Goal: Contribute content: Add original content to the website for others to see

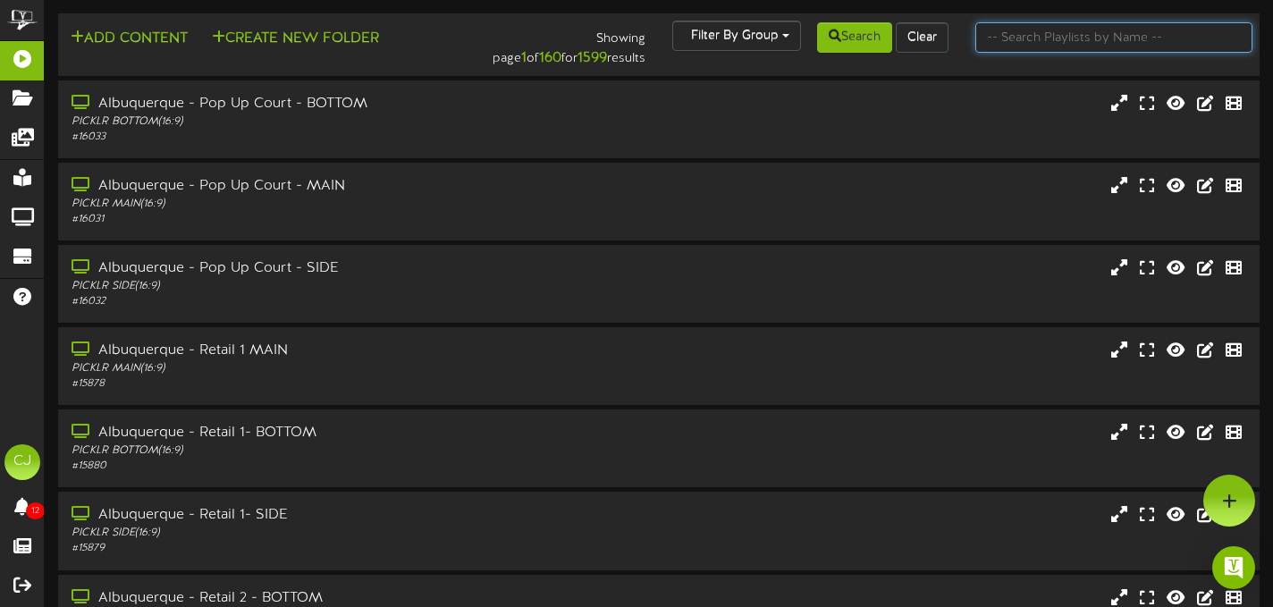
click at [1082, 38] on input "text" at bounding box center [1113, 37] width 277 height 30
type input "cheyenne"
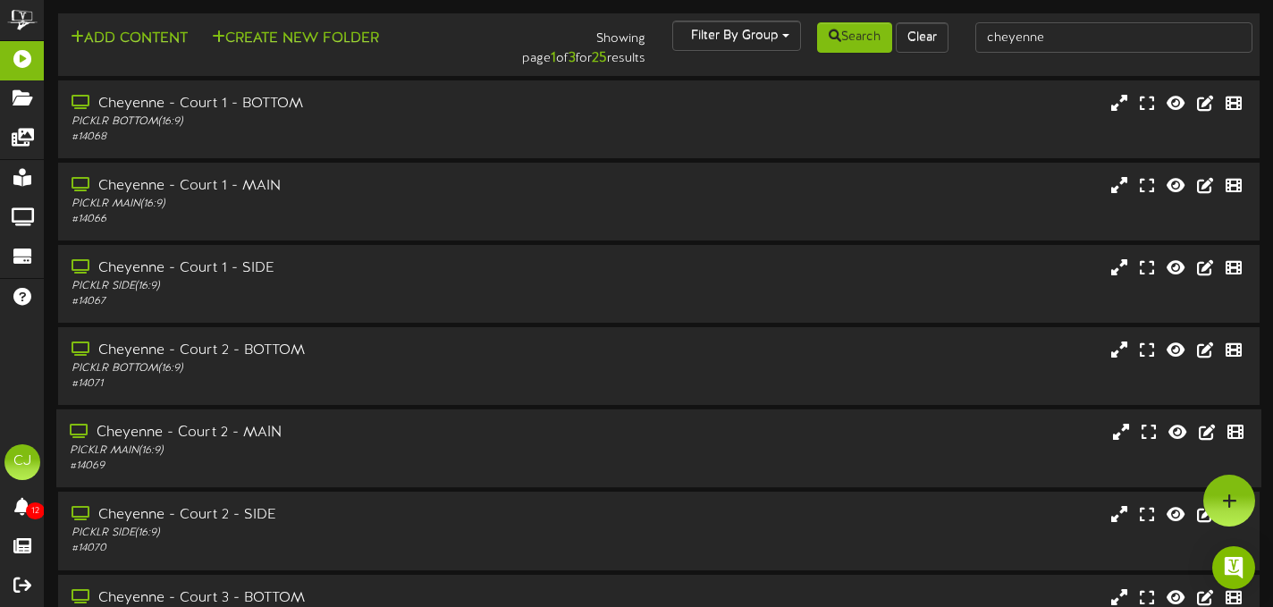
click at [487, 419] on div "Cheyenne - Court 2 - MAIN PICKLR MAIN ( 16:9 ) # 14069" at bounding box center [658, 448] width 1205 height 78
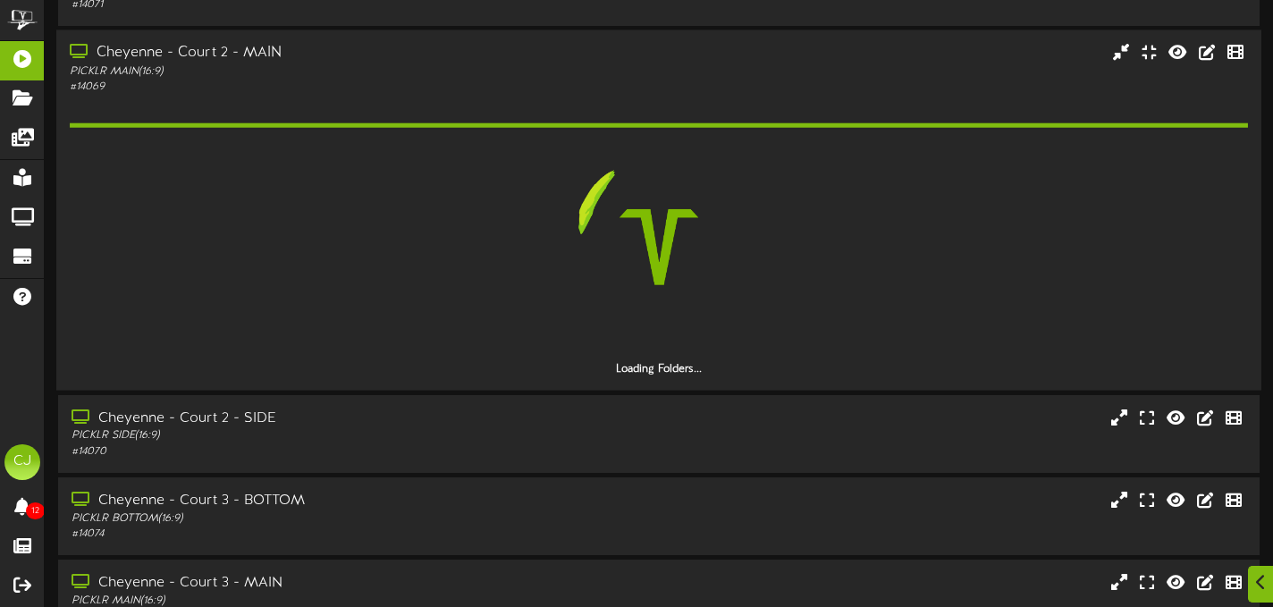
scroll to position [647, 0]
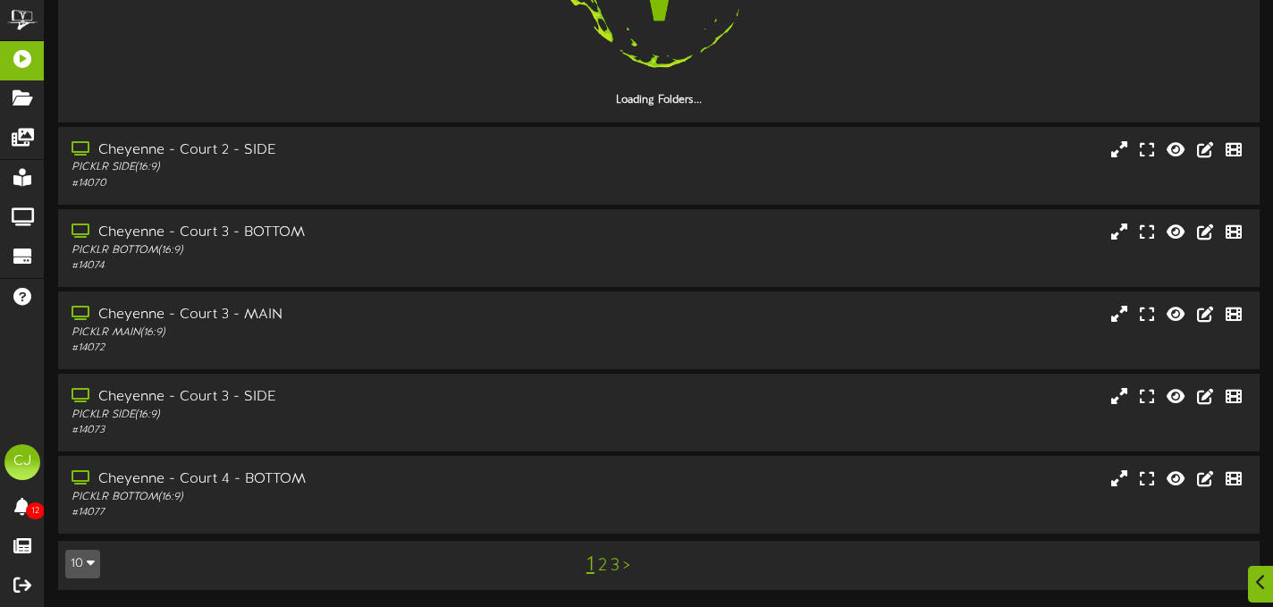
click at [612, 570] on link "3" at bounding box center [615, 566] width 9 height 20
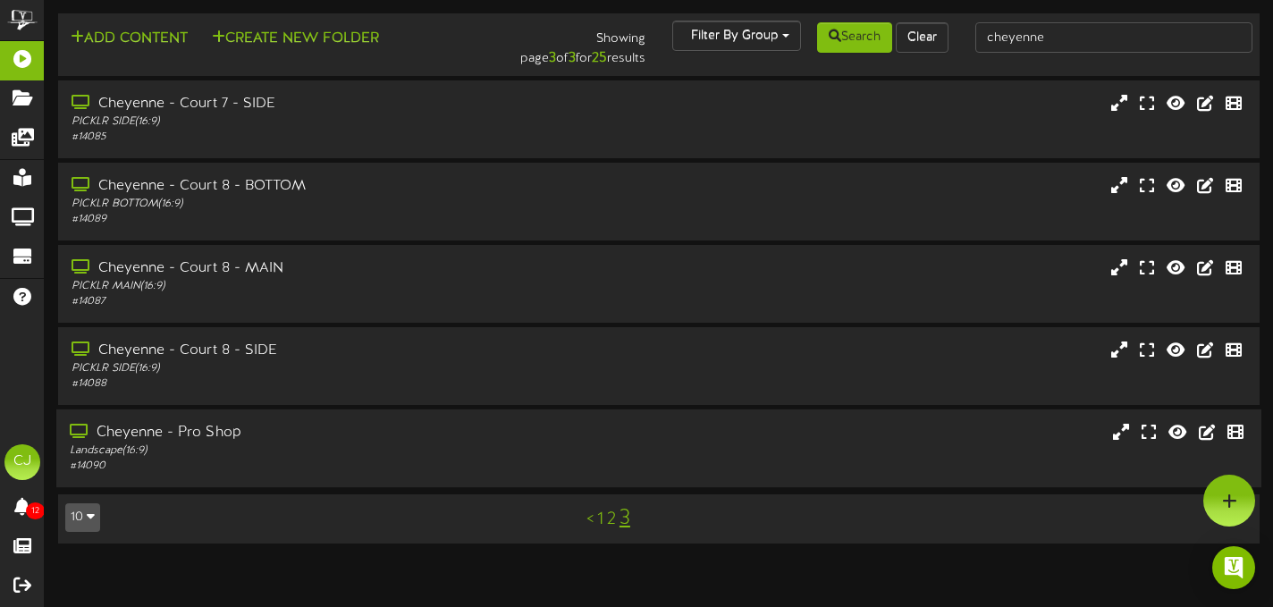
click at [291, 430] on div "Cheyenne - Pro Shop" at bounding box center [308, 433] width 476 height 21
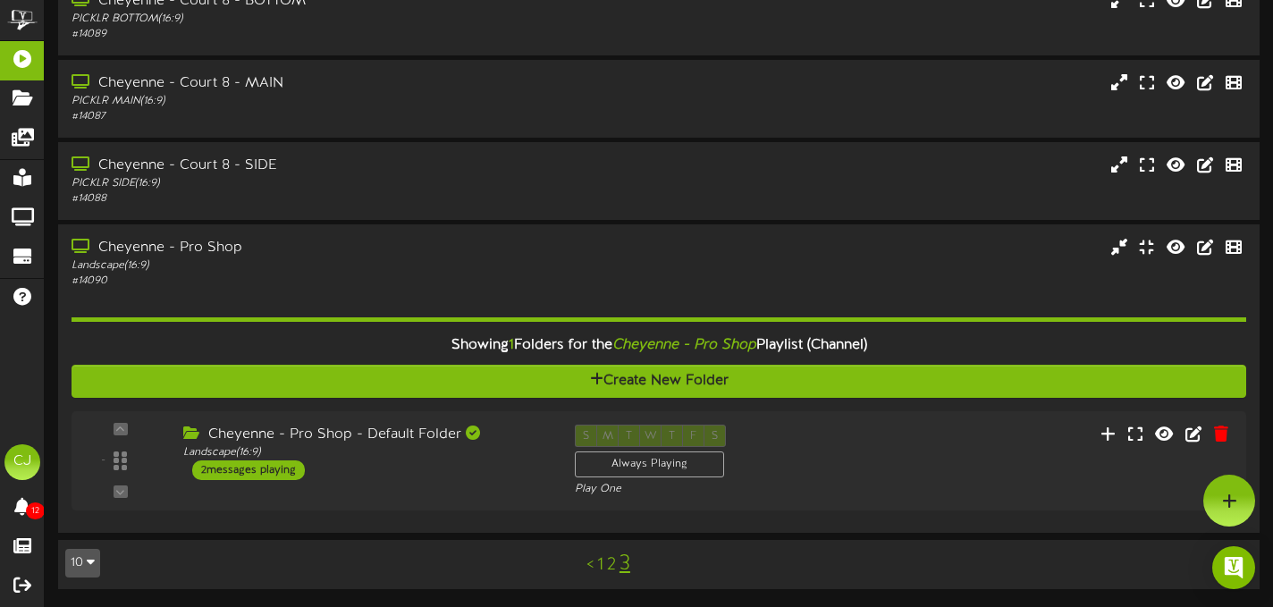
scroll to position [185, 0]
click at [827, 458] on div "S M T W T F S Always Playing Play One" at bounding box center [709, 461] width 298 height 73
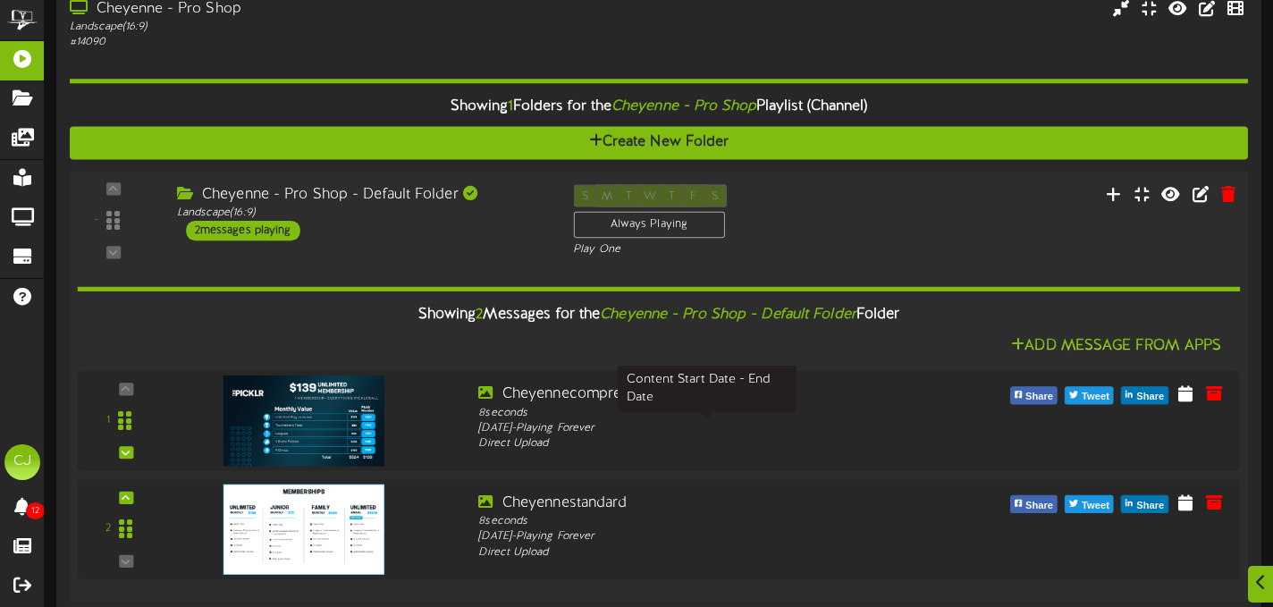
scroll to position [445, 0]
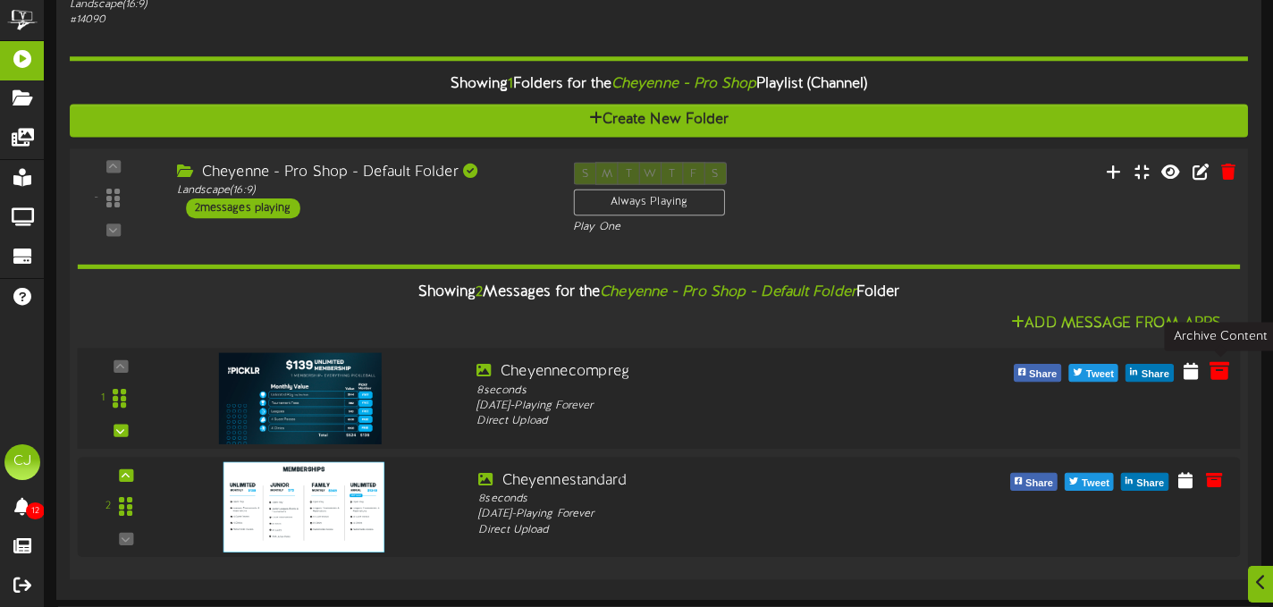
click at [1219, 374] on icon at bounding box center [1220, 371] width 20 height 20
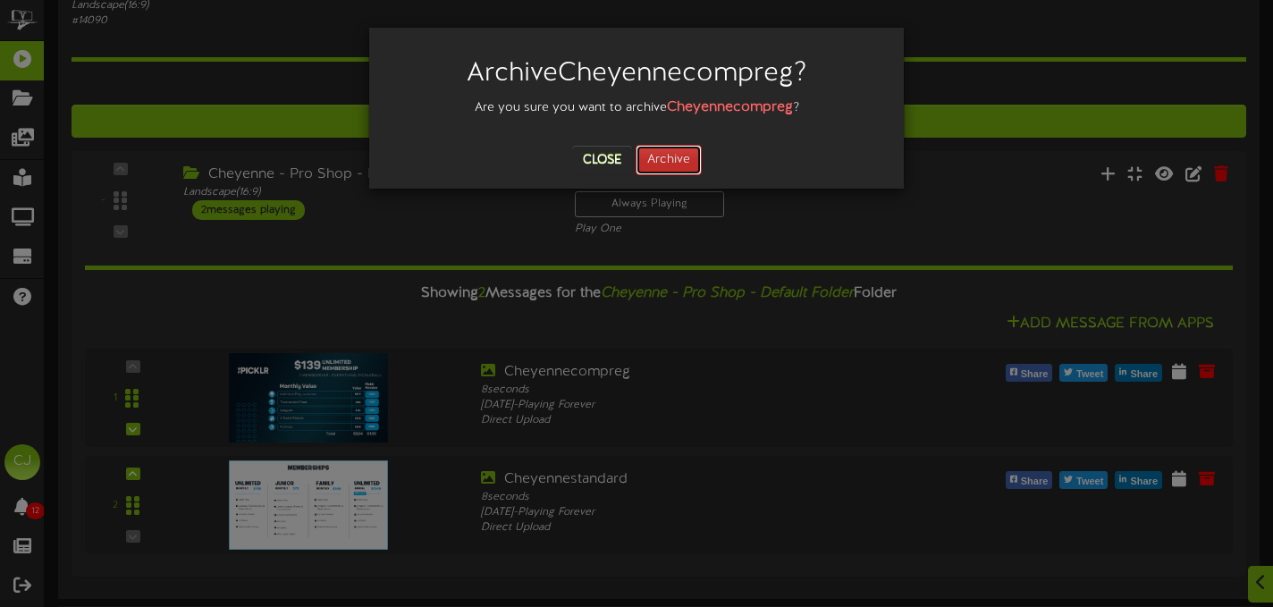
click at [673, 159] on button "Archive" at bounding box center [669, 160] width 66 height 30
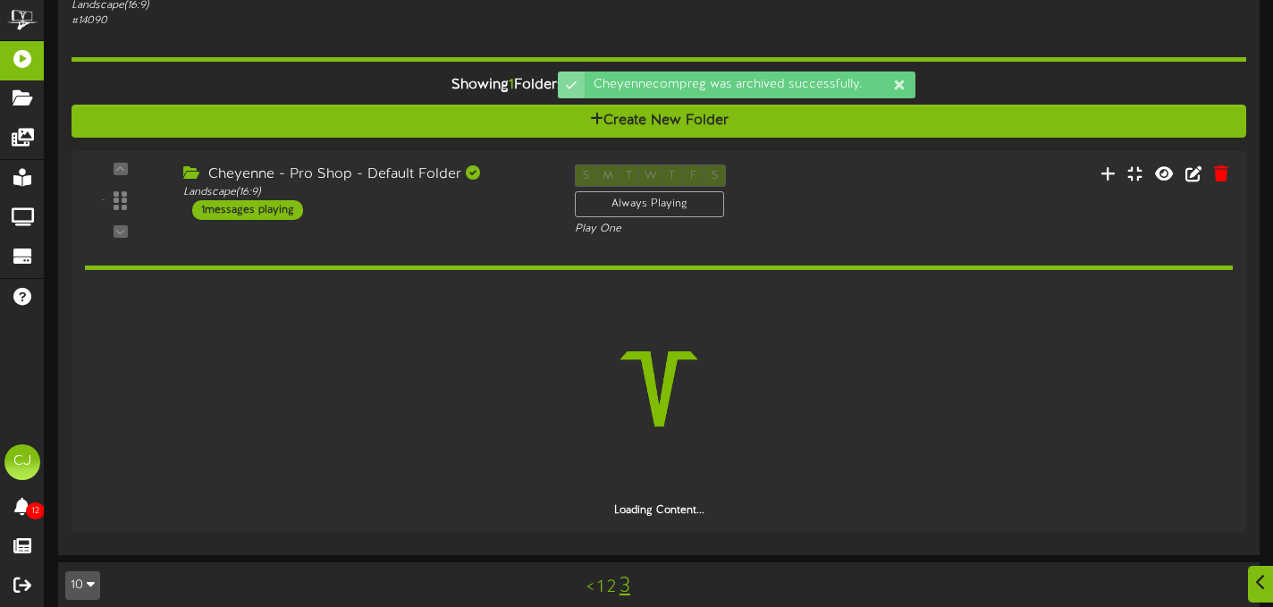
scroll to position [403, 0]
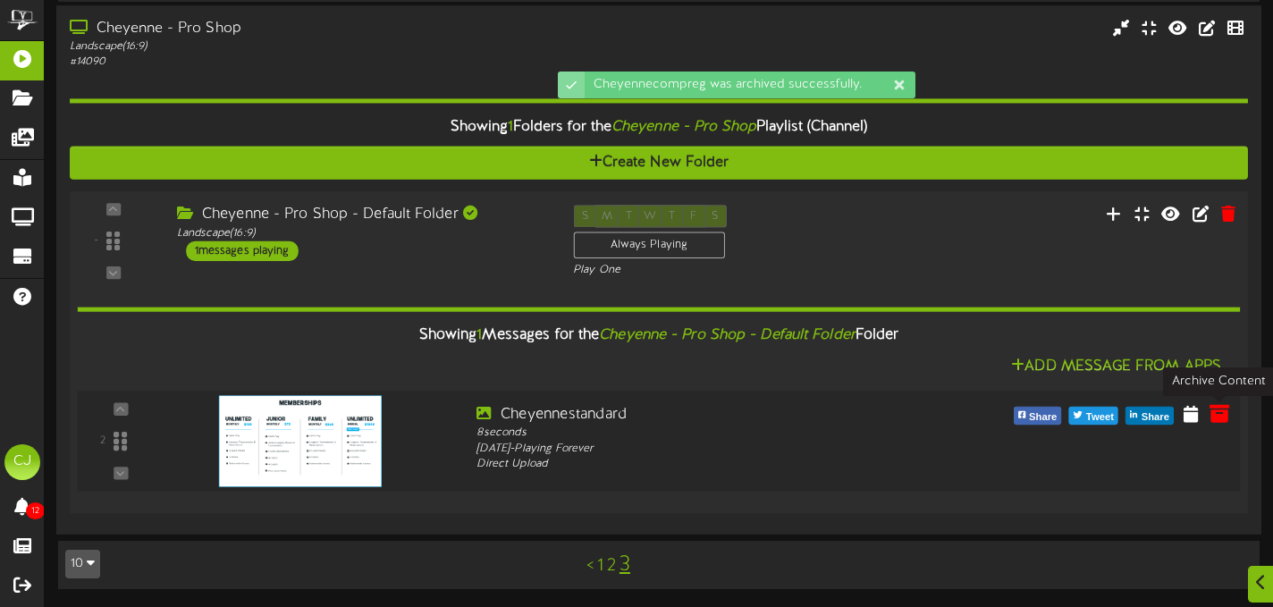
click at [1208, 414] on button at bounding box center [1219, 416] width 30 height 29
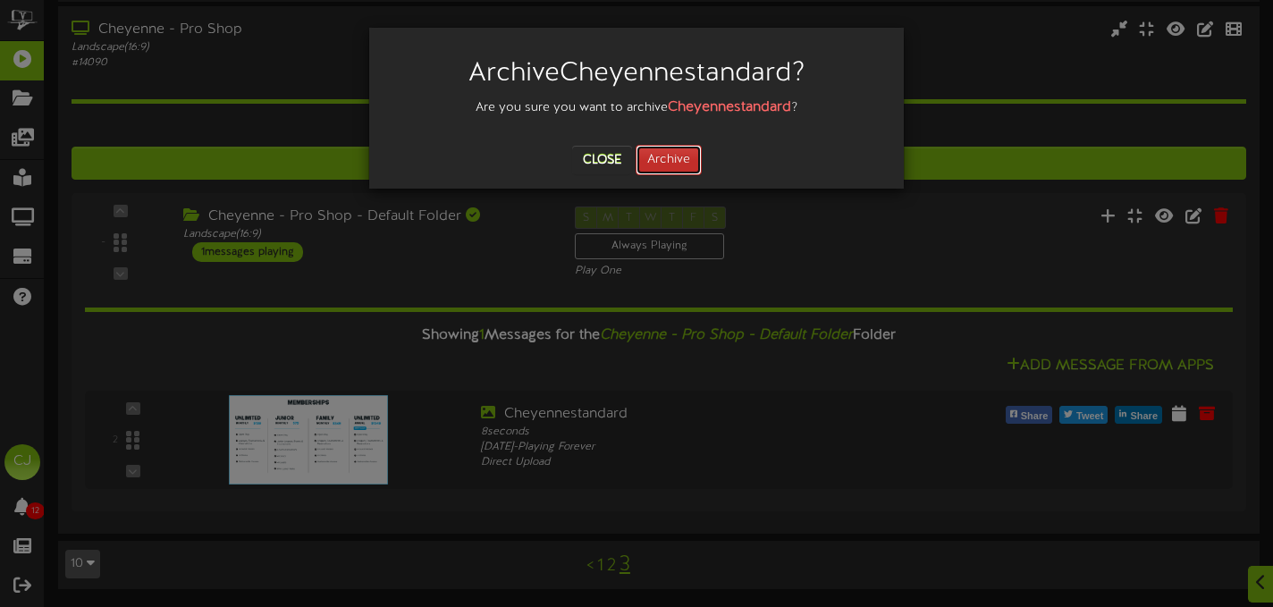
click at [686, 173] on button "Archive" at bounding box center [669, 160] width 66 height 30
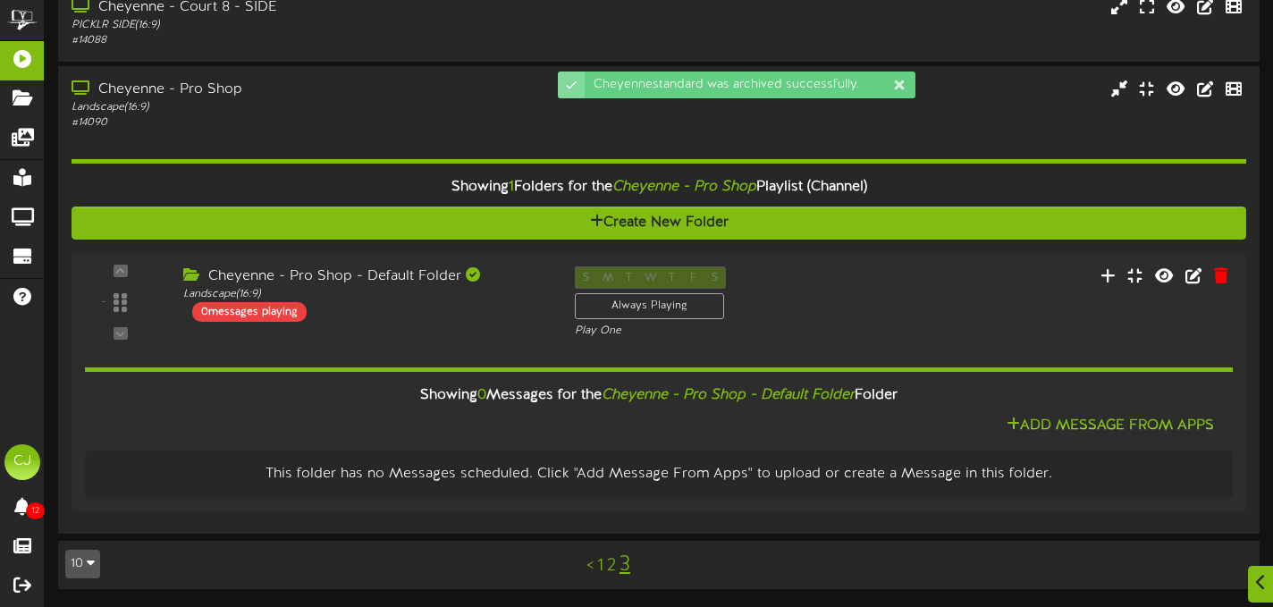
scroll to position [343, 0]
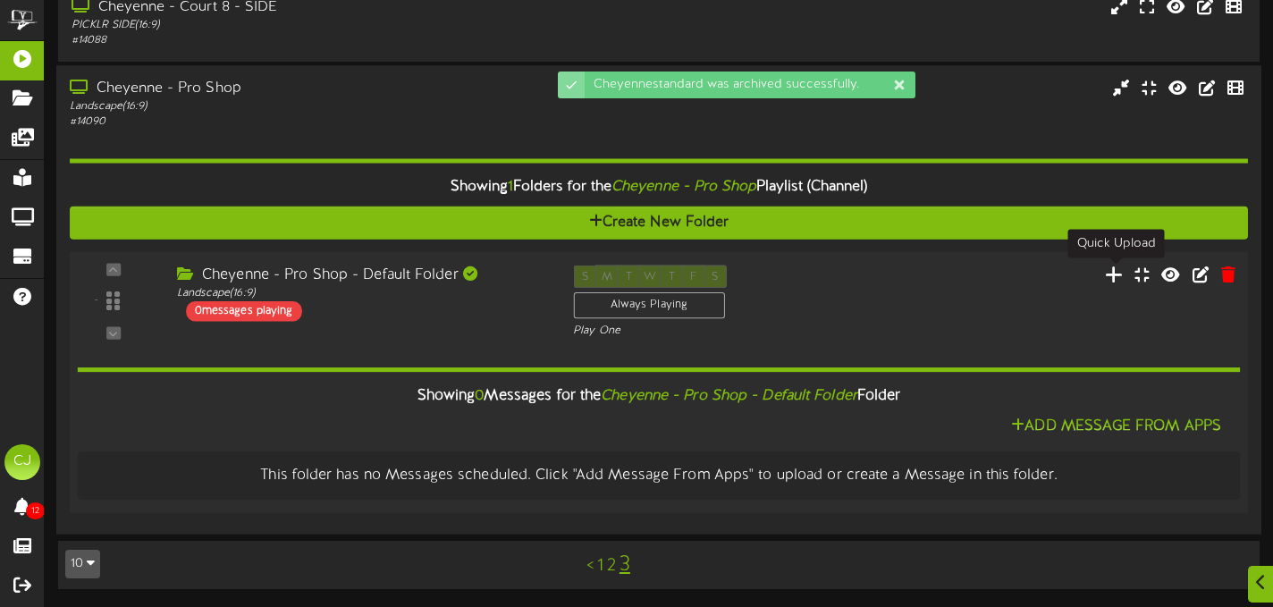
click at [1120, 273] on icon at bounding box center [1114, 274] width 19 height 20
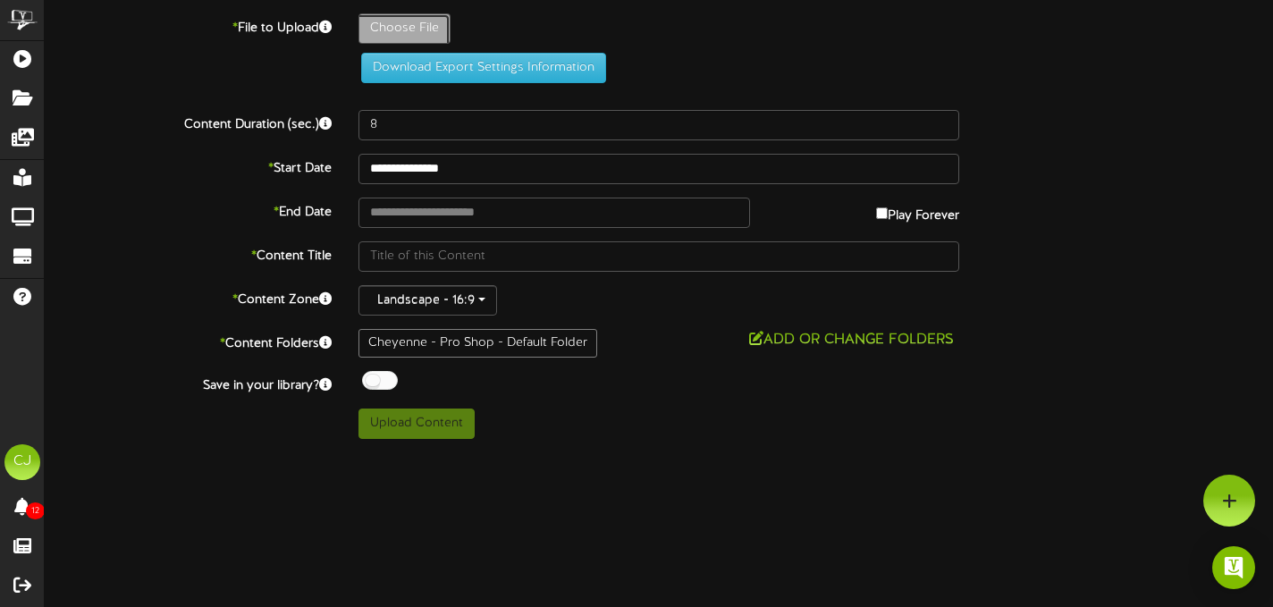
type input "**********"
type input "Membership-Founder7"
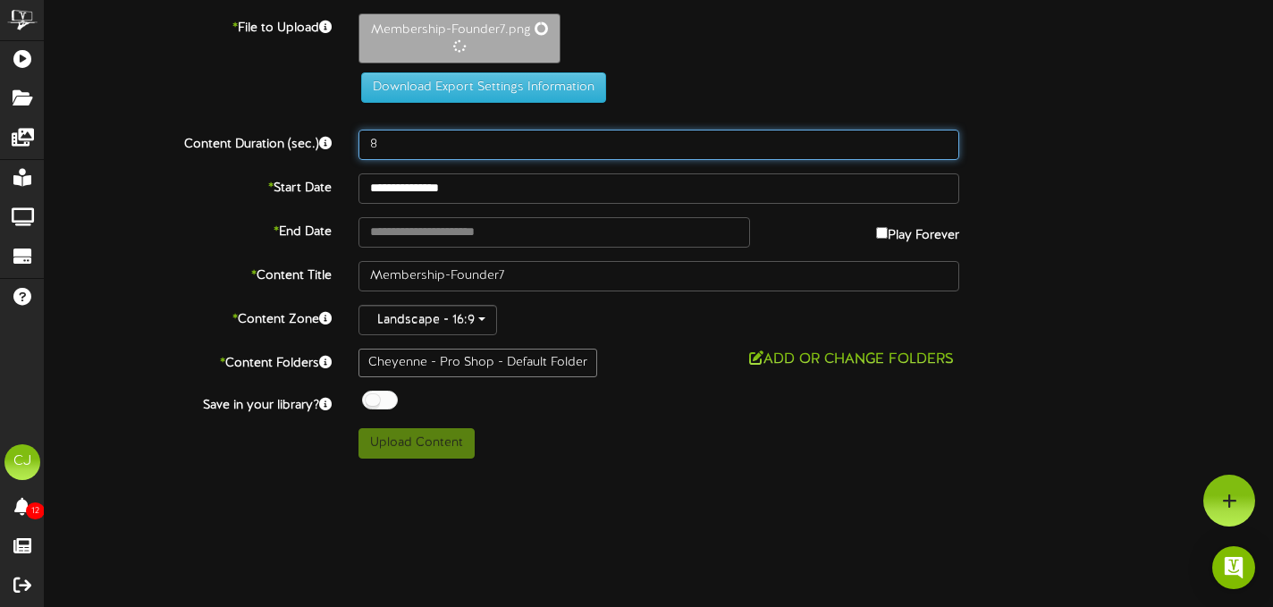
click at [391, 139] on input "8" at bounding box center [659, 145] width 601 height 30
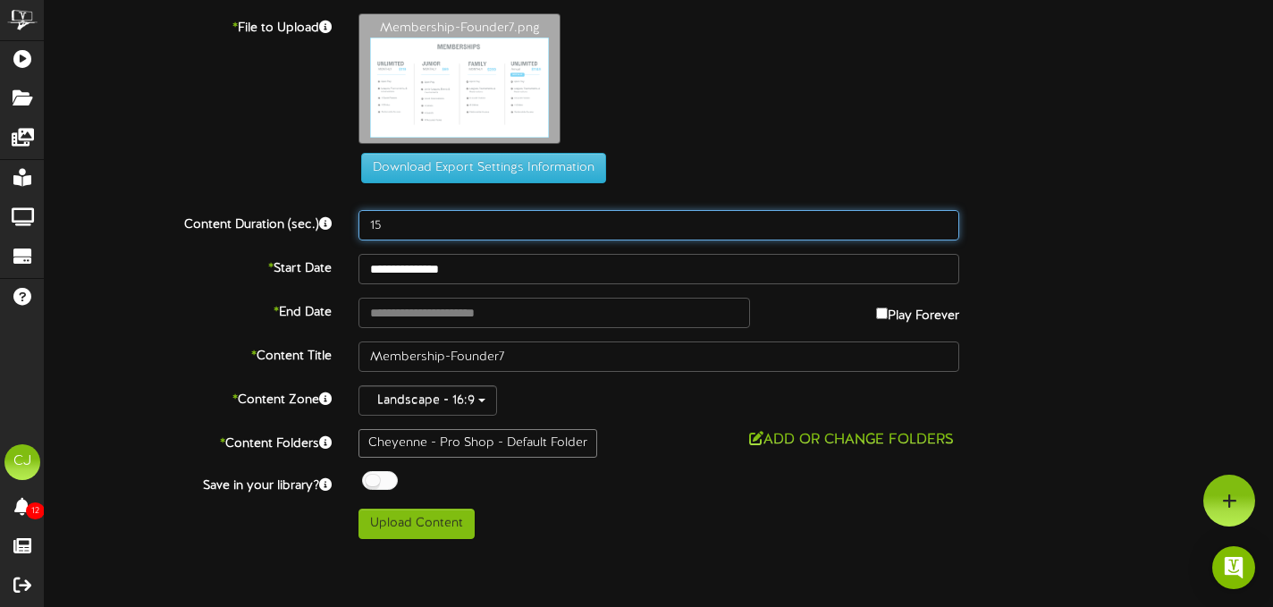
type input "15"
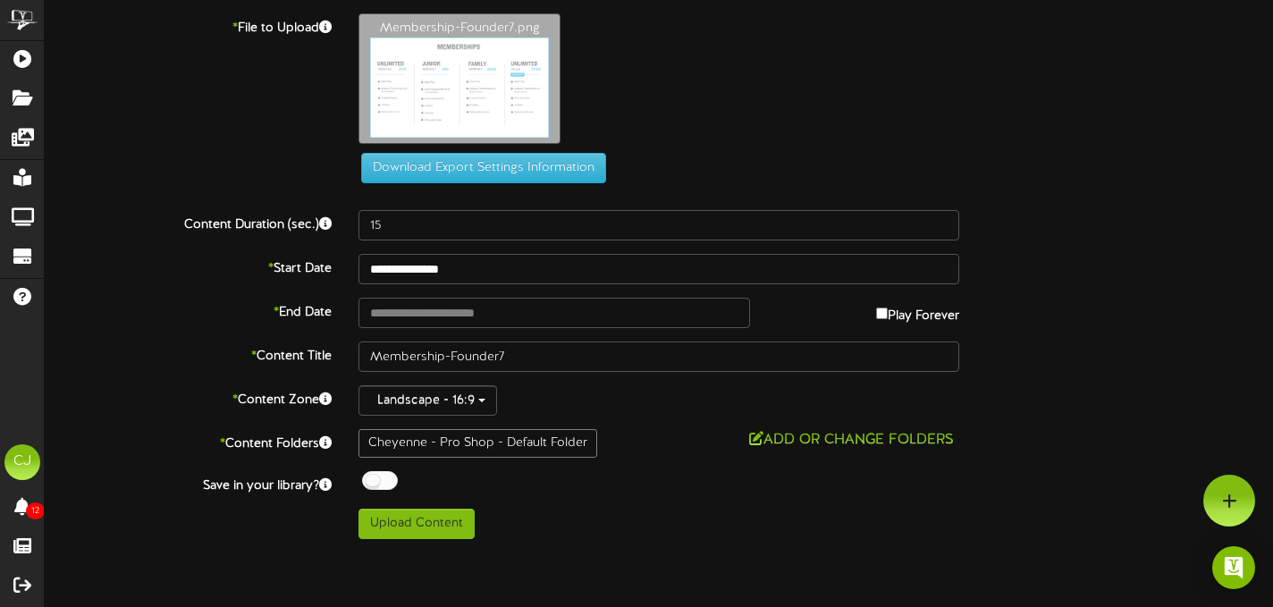
click at [541, 553] on html "ChannelValet Playlists Folders Messages My Library Groups Devices Help CJ [PERS…" at bounding box center [636, 276] width 1273 height 553
click at [418, 530] on button "Upload Content" at bounding box center [417, 524] width 116 height 30
type input "**********"
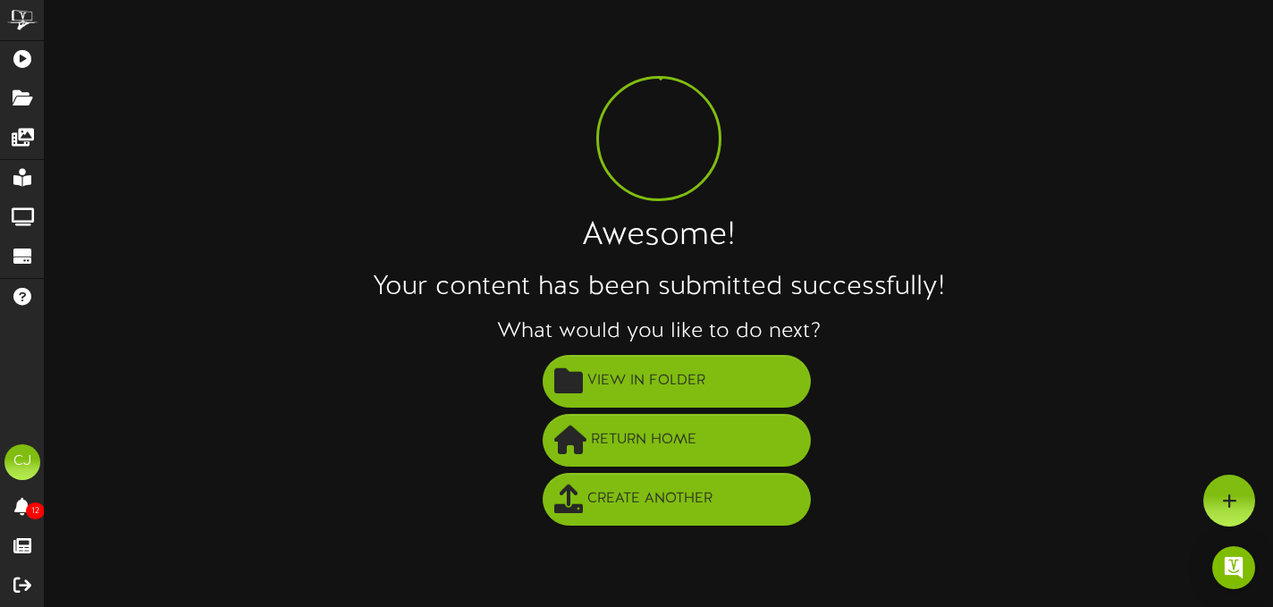
click at [653, 413] on li "Return Home" at bounding box center [676, 440] width 1193 height 59
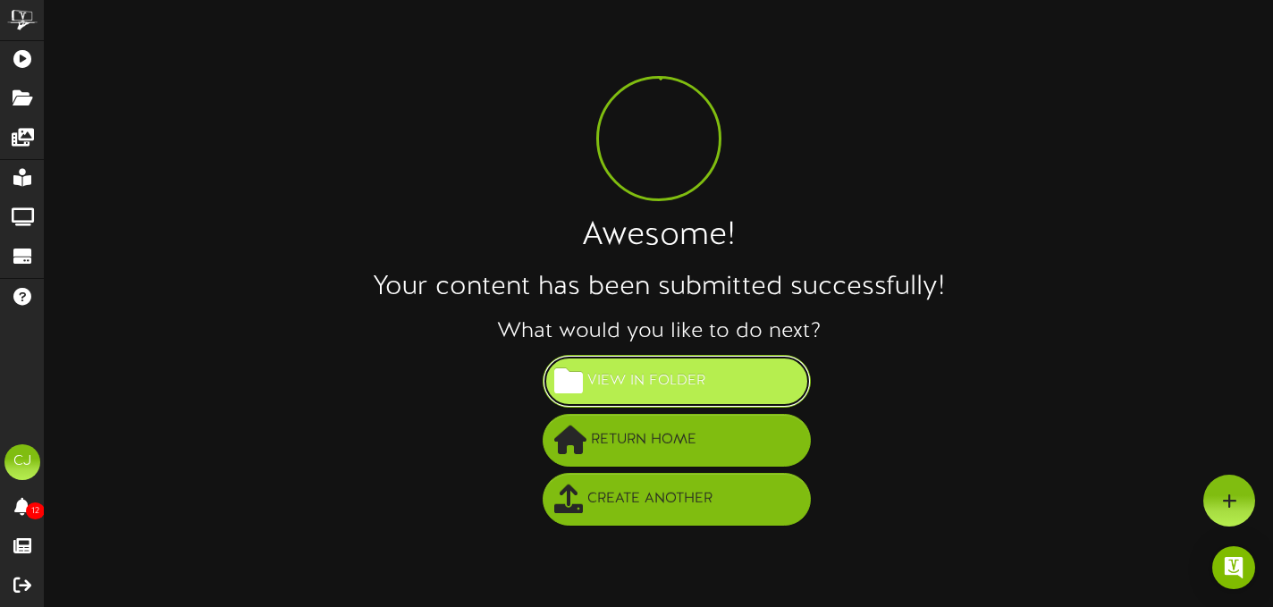
click at [648, 400] on button "View in Folder" at bounding box center [677, 381] width 268 height 53
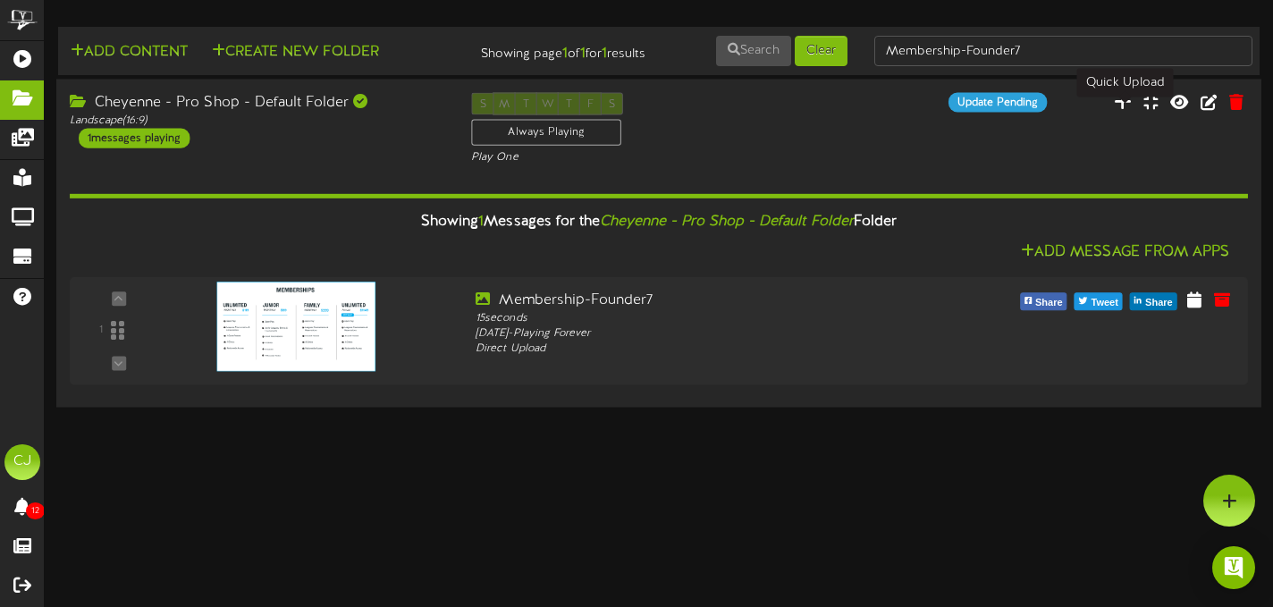
click at [1129, 111] on icon at bounding box center [1123, 101] width 18 height 20
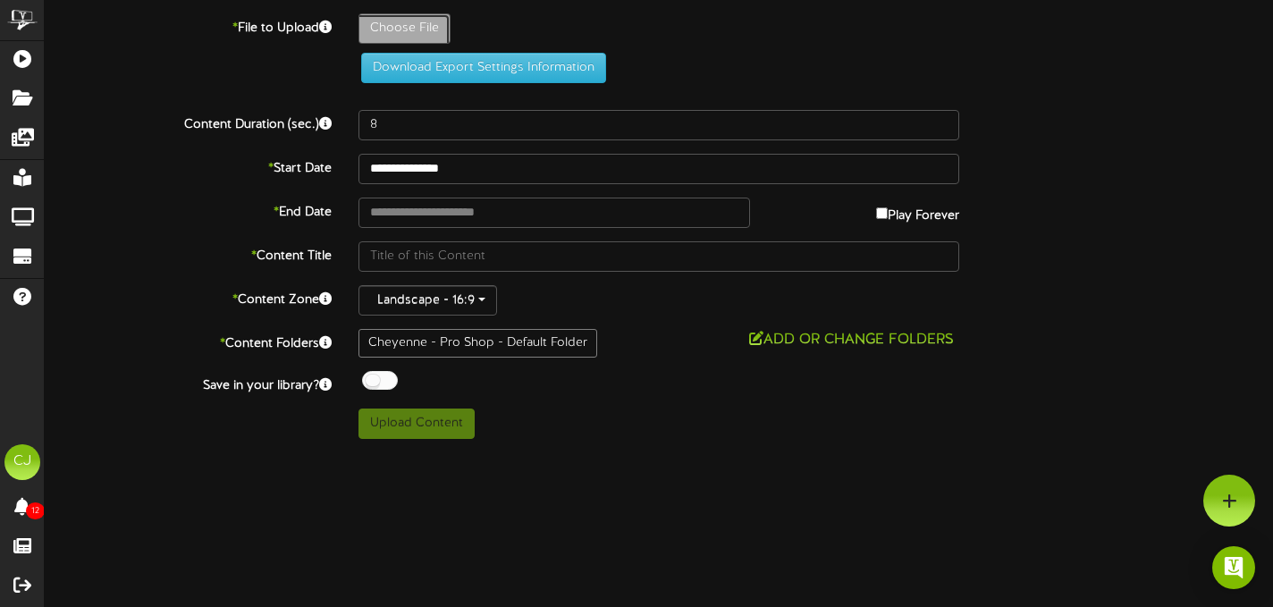
type input "**********"
type input "ComparisonSheet-RevelTV44"
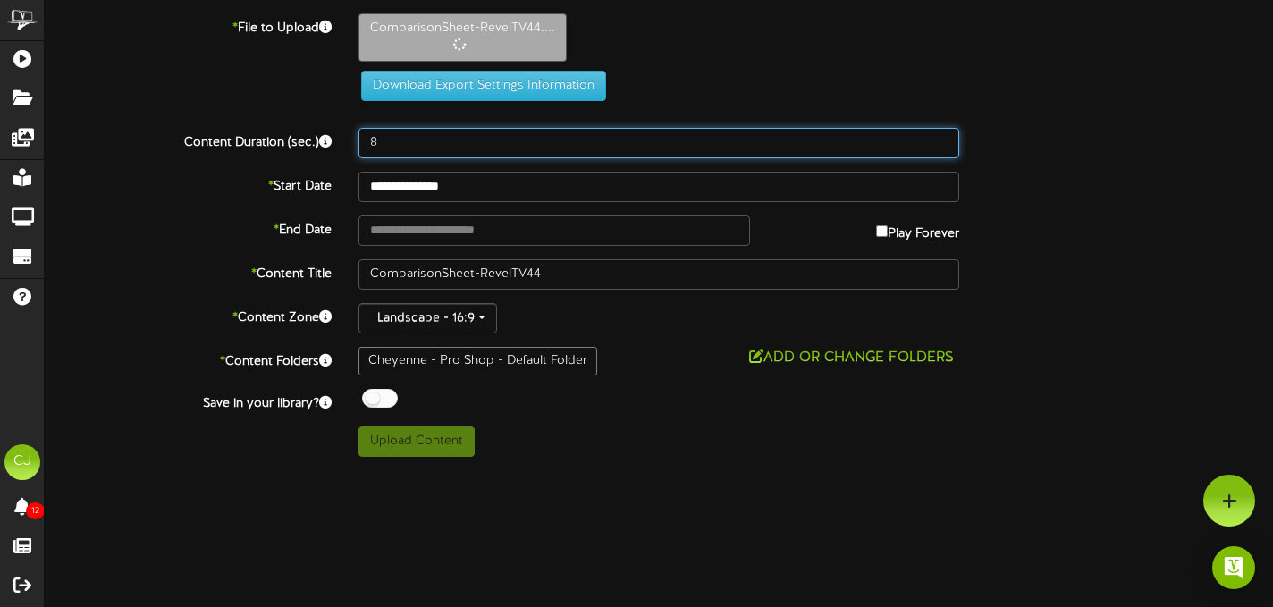
click at [385, 152] on input "8" at bounding box center [659, 143] width 601 height 30
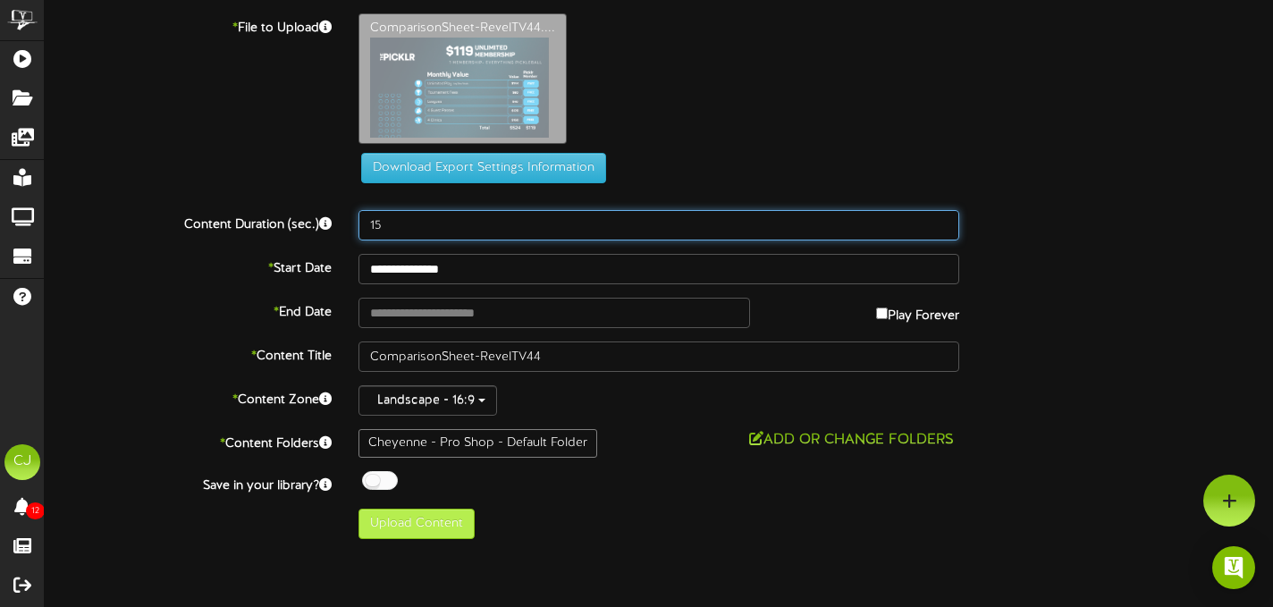
type input "15"
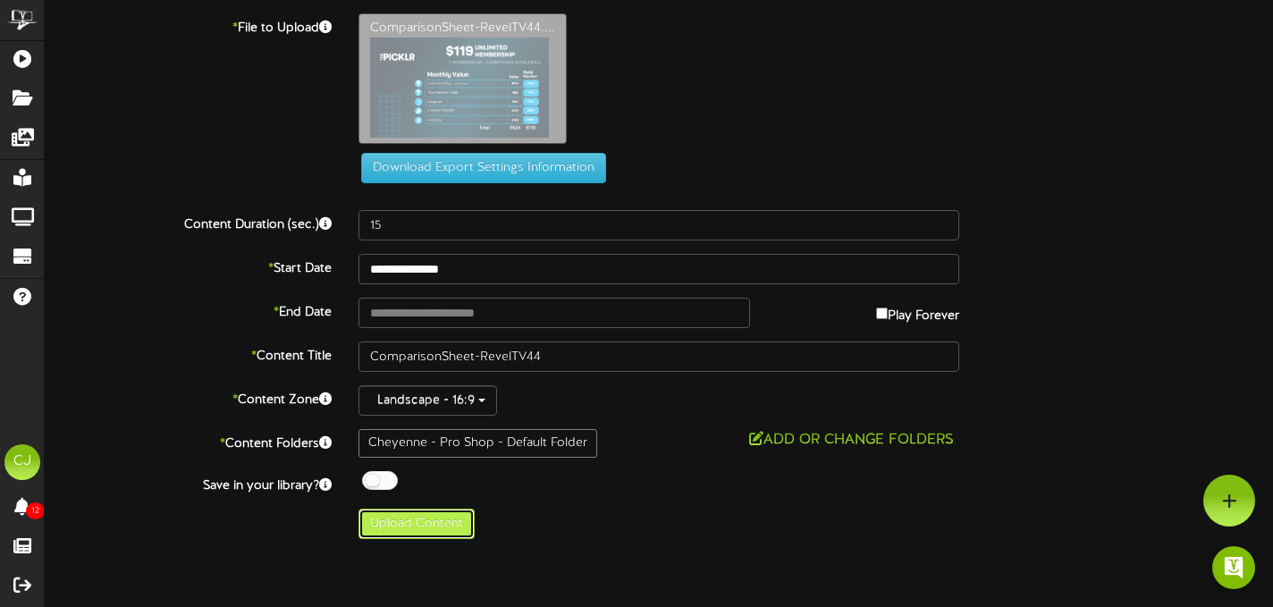
click at [424, 527] on button "Upload Content" at bounding box center [417, 524] width 116 height 30
type input "**********"
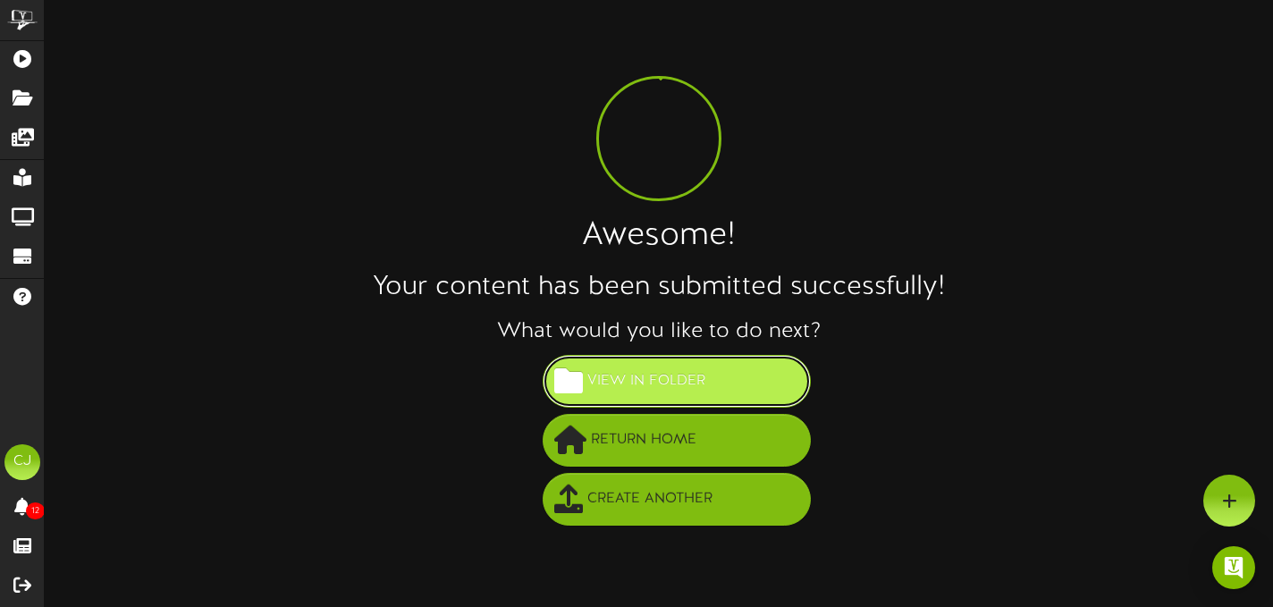
click at [710, 392] on button "View in Folder" at bounding box center [677, 381] width 268 height 53
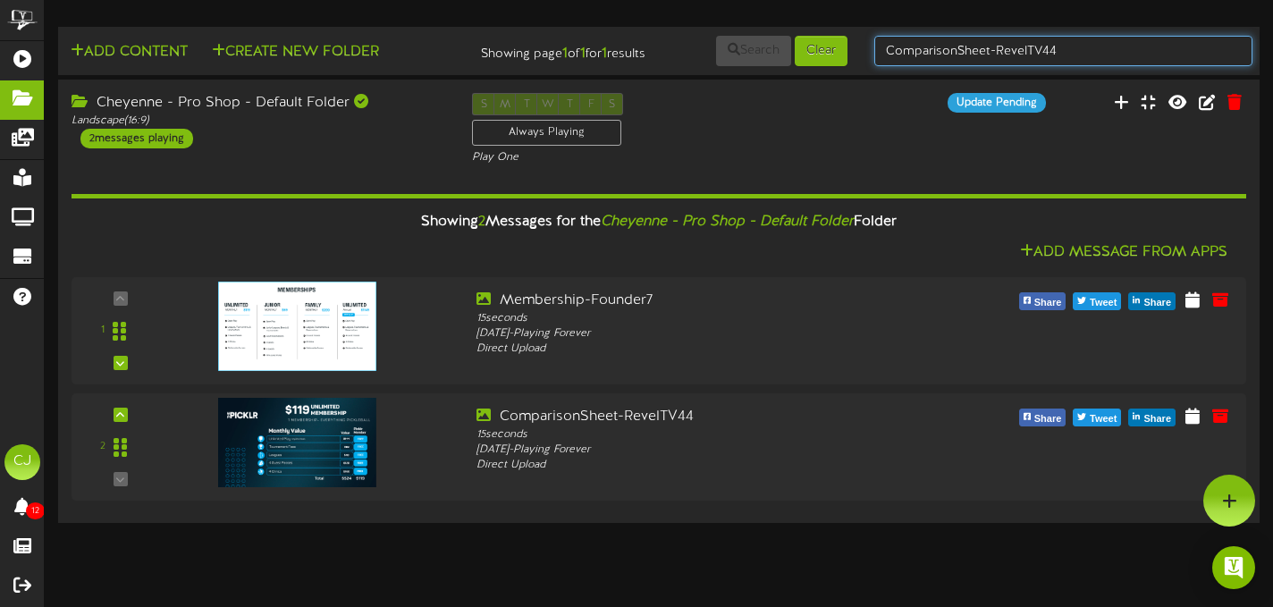
click at [732, 50] on div "Add Content Create New Folder Showing page 1 of 1 for 1 results Search Clear Co…" at bounding box center [659, 51] width 1214 height 34
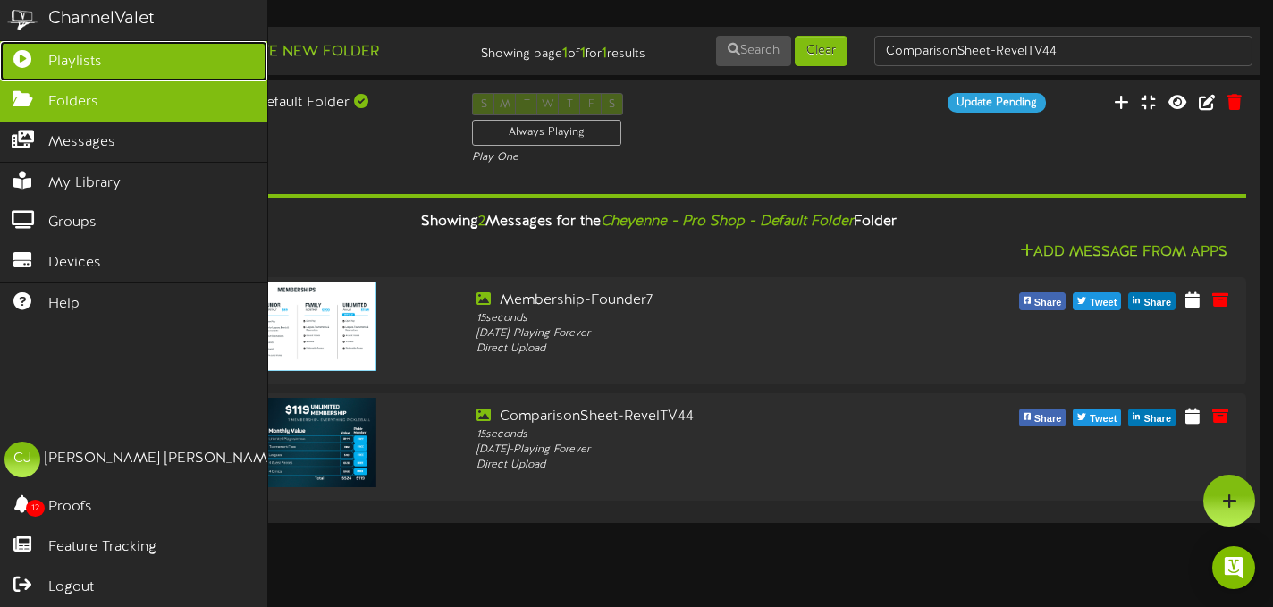
click at [18, 58] on icon at bounding box center [22, 56] width 45 height 13
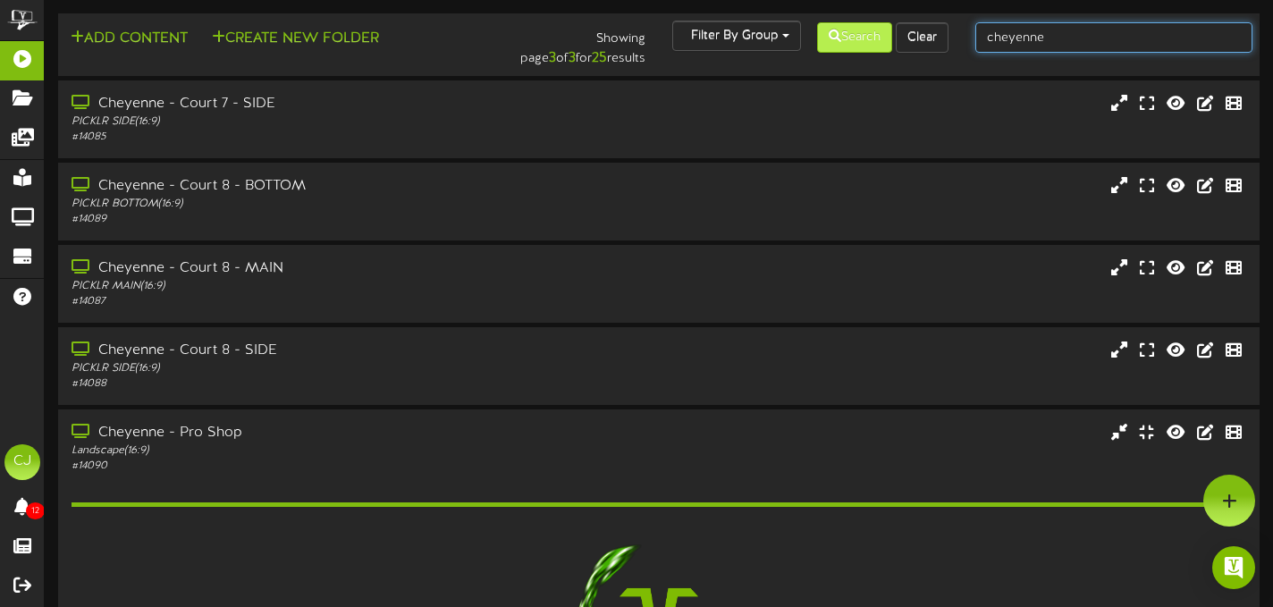
drag, startPoint x: 1049, startPoint y: 37, endPoint x: 862, endPoint y: 37, distance: 186.9
click at [862, 37] on div "Add Content Create New Folder Showing page 3 of 3 for 25 results Filter By Grou…" at bounding box center [659, 45] width 1214 height 48
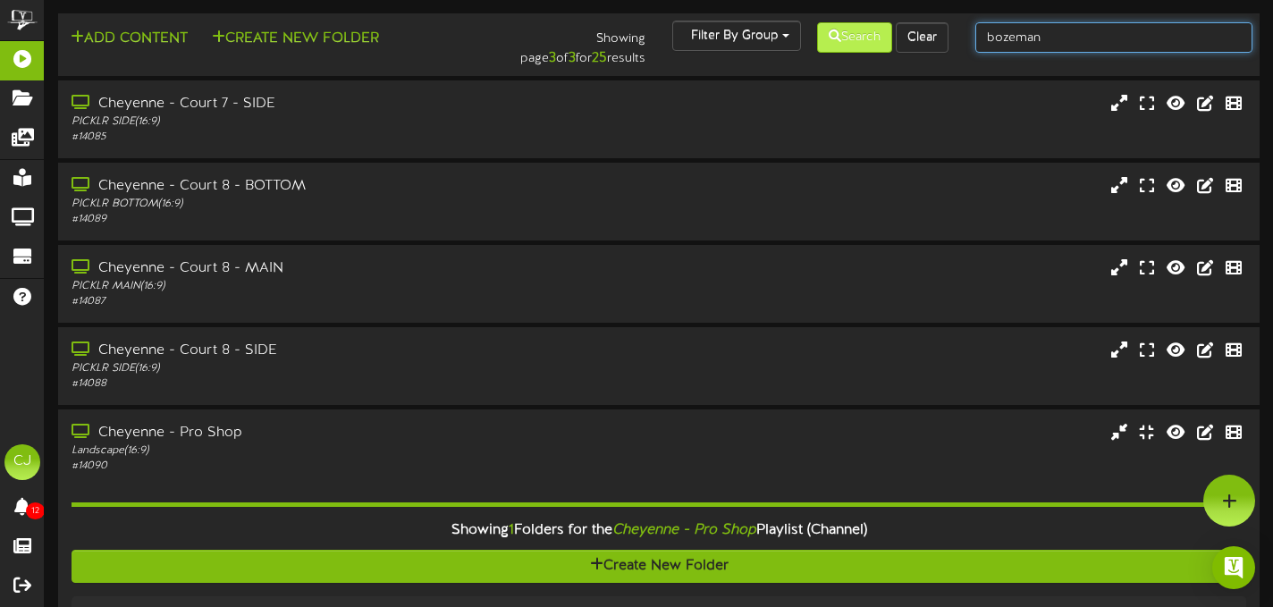
type input "bozeman"
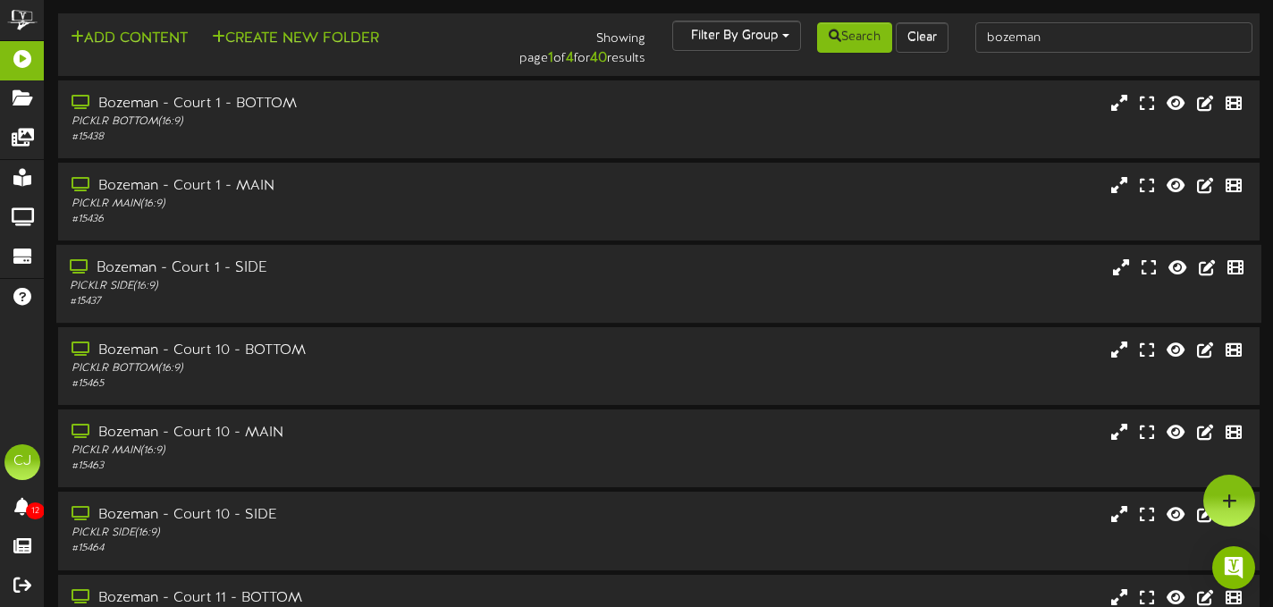
scroll to position [366, 0]
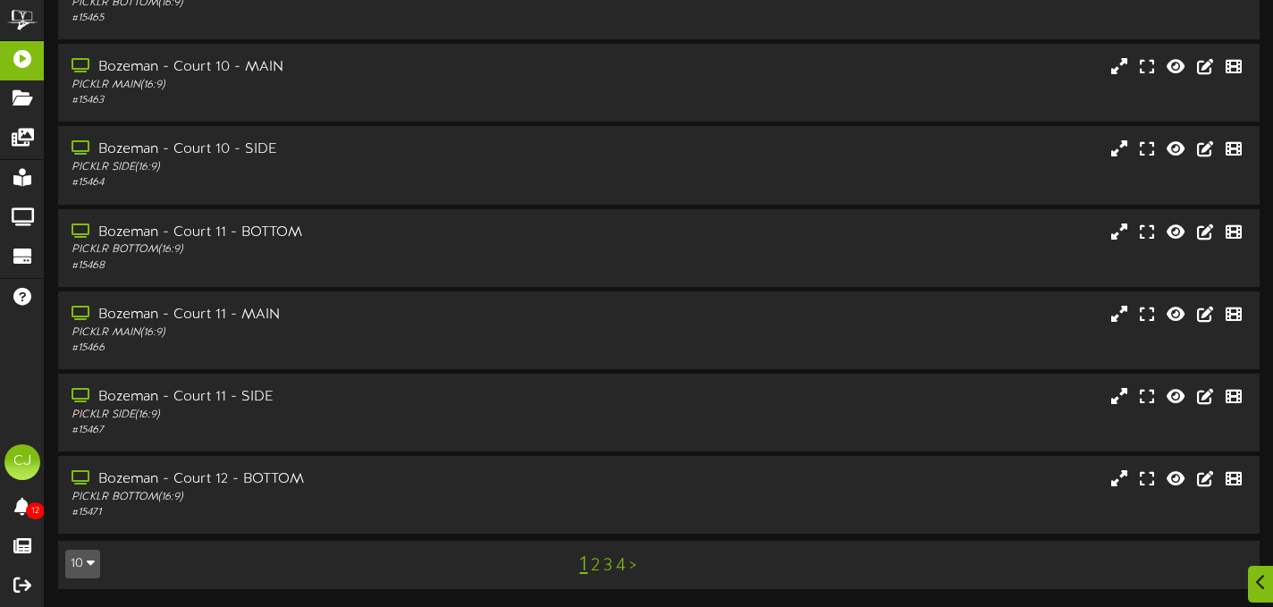
click at [621, 566] on link "4" at bounding box center [621, 566] width 10 height 20
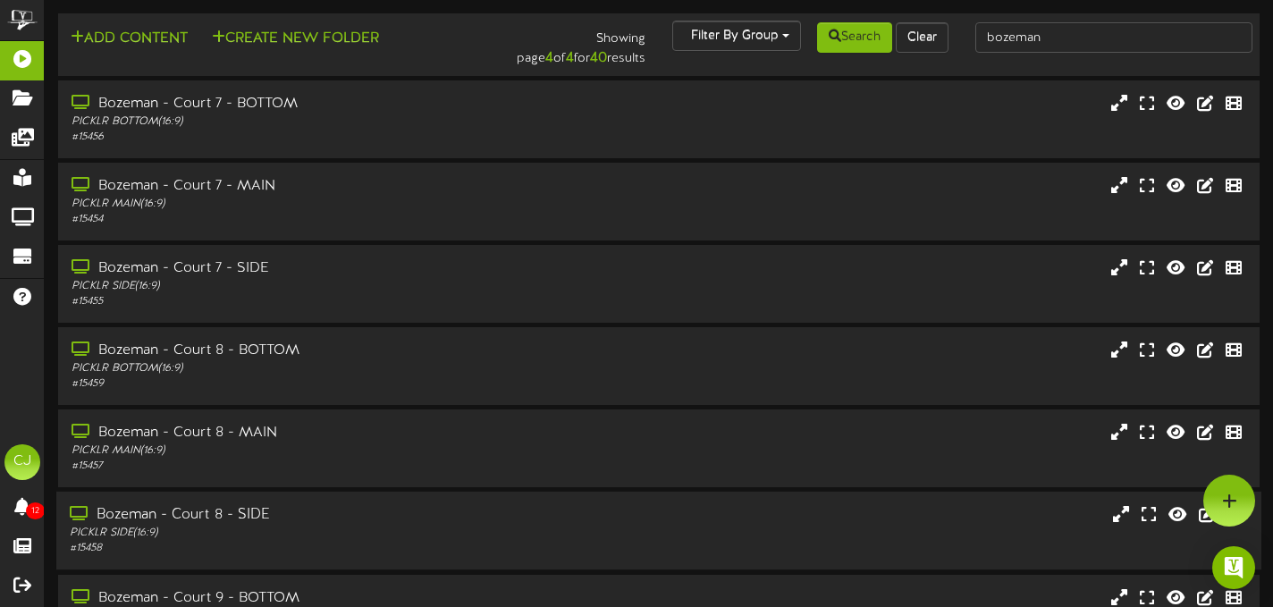
scroll to position [366, 0]
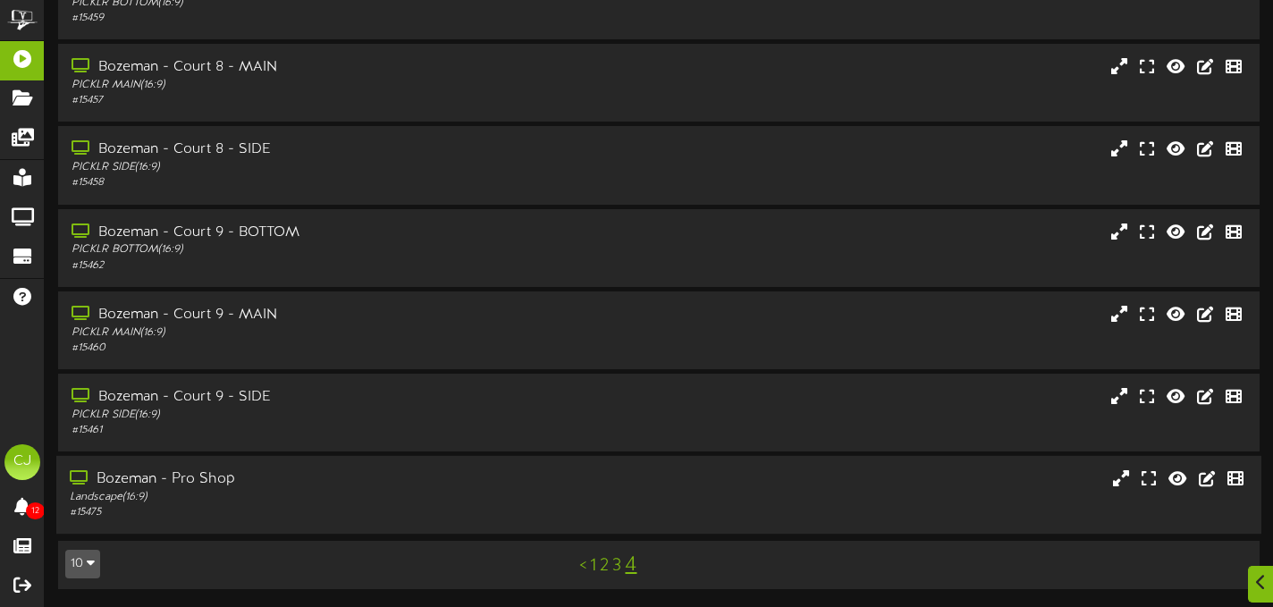
click at [371, 484] on div "Bozeman - Pro Shop" at bounding box center [308, 479] width 476 height 21
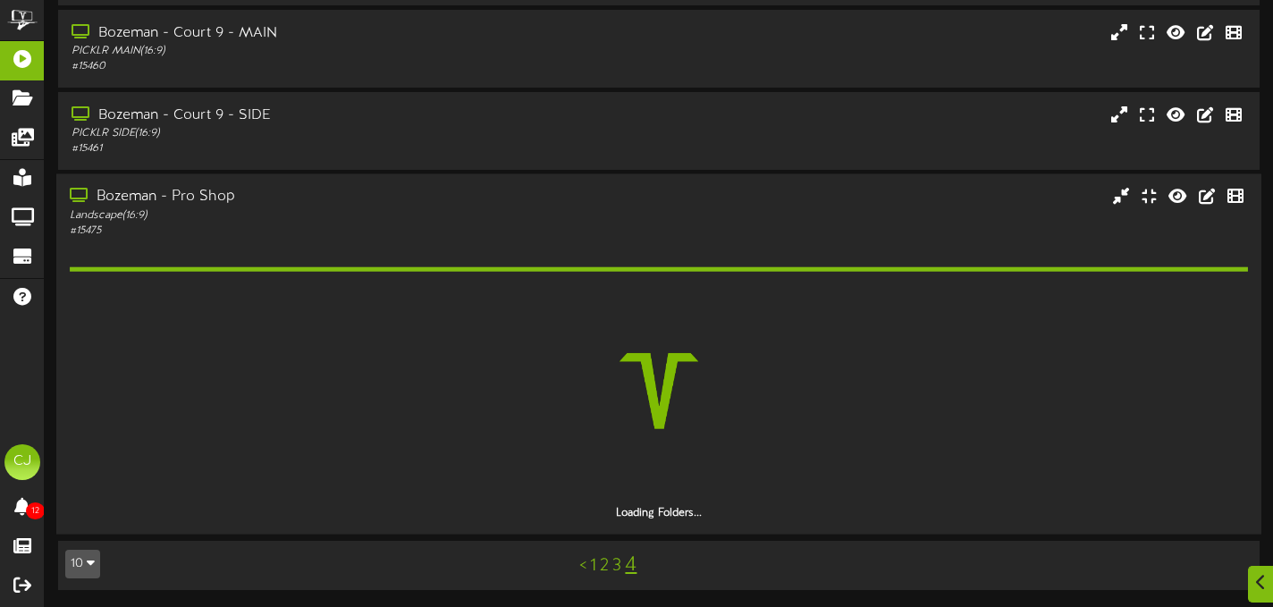
scroll to position [596, 0]
